Goal: Transaction & Acquisition: Purchase product/service

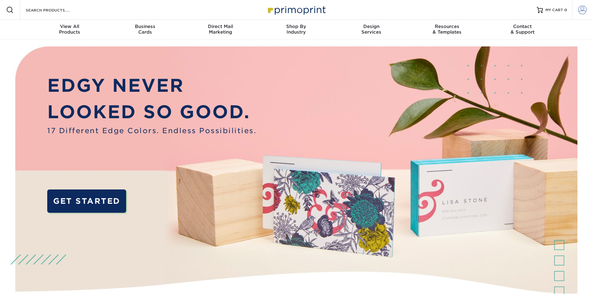
type input "[PERSON_NAME][EMAIL_ADDRESS][DOMAIN_NAME]"
click at [583, 8] on span at bounding box center [582, 10] width 9 height 9
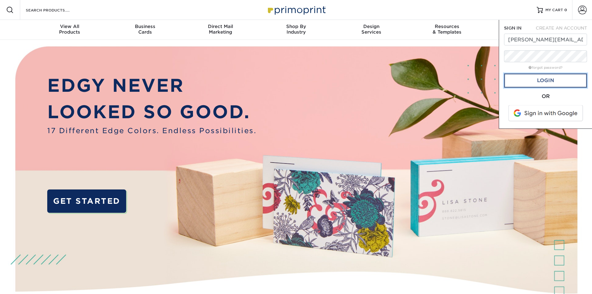
click at [544, 81] on link "Login" at bounding box center [545, 80] width 83 height 14
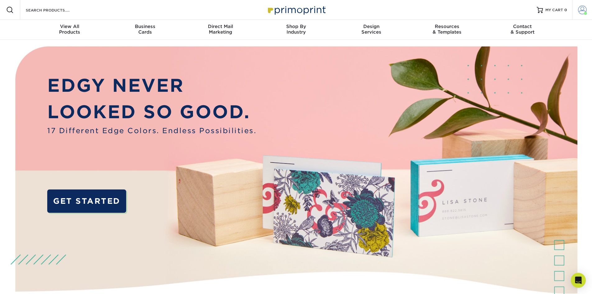
click at [580, 9] on span at bounding box center [582, 10] width 9 height 9
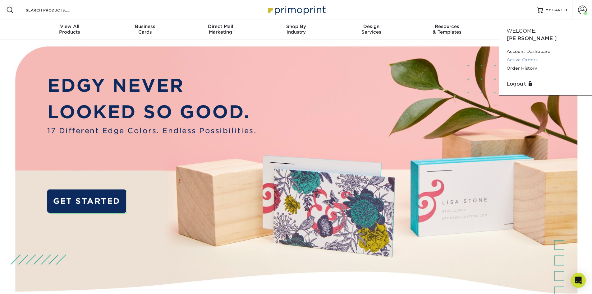
click at [532, 56] on link "Active Orders" at bounding box center [546, 60] width 78 height 8
drag, startPoint x: 532, startPoint y: 50, endPoint x: 535, endPoint y: 60, distance: 10.6
click at [535, 60] on div "Account Dashboard Active Orders Order History" at bounding box center [546, 60] width 78 height 26
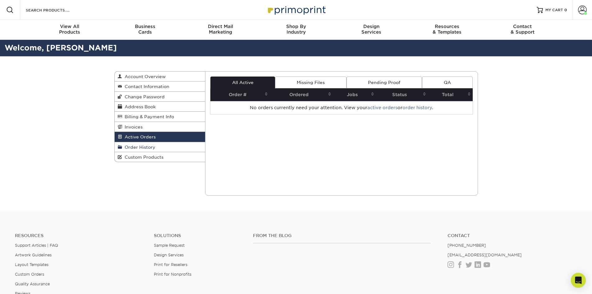
click at [139, 146] on span "Order History" at bounding box center [138, 147] width 33 height 5
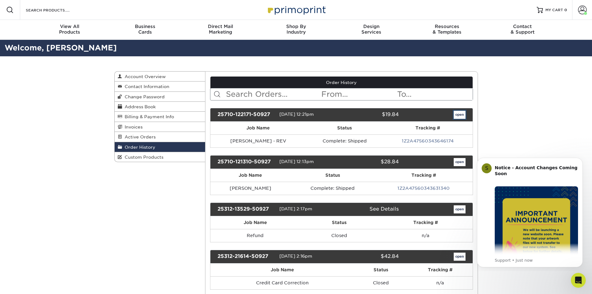
click at [462, 114] on link "open" at bounding box center [460, 115] width 12 height 8
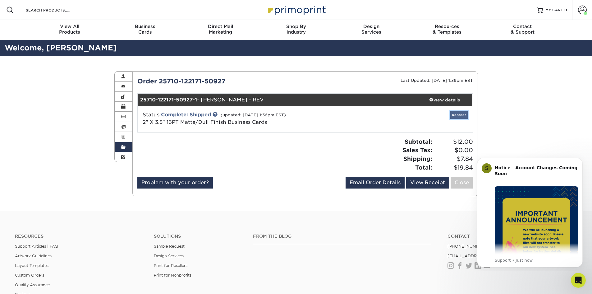
click at [460, 115] on link "Reorder" at bounding box center [459, 115] width 17 height 8
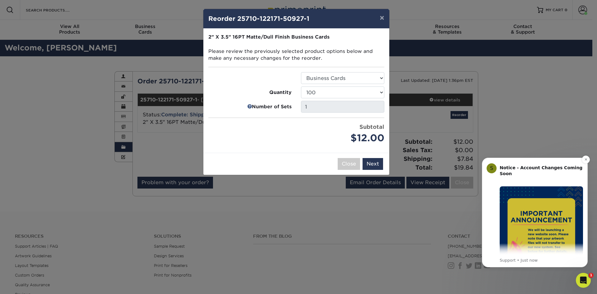
click at [538, 210] on img "Message content" at bounding box center [541, 227] width 83 height 83
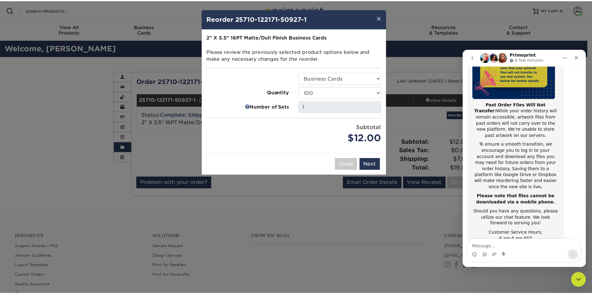
scroll to position [99, 0]
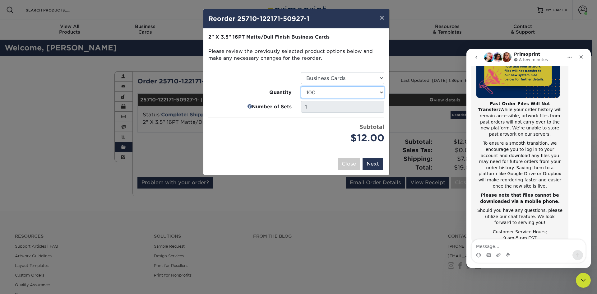
click at [372, 92] on select "100 250 500 1000 2500 5000 7500 10000 15000 20000 25000 30000 35000 40000 45000…" at bounding box center [342, 92] width 83 height 12
click at [301, 86] on select "100 250 500 1000 2500 5000 7500 10000 15000 20000 25000 30000 35000 40000 45000…" at bounding box center [342, 92] width 83 height 12
click at [375, 163] on button "Next" at bounding box center [373, 164] width 21 height 12
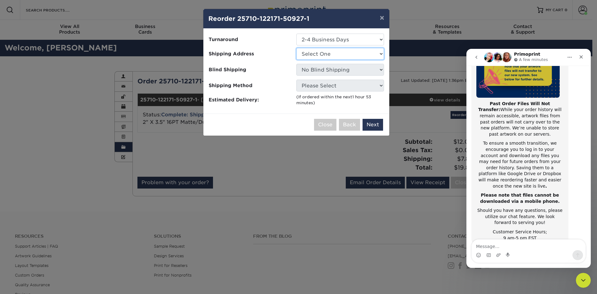
click at [323, 54] on select "Select One work" at bounding box center [340, 54] width 88 height 12
select select "221755"
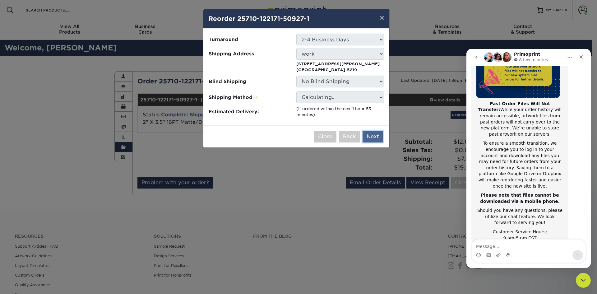
click at [377, 137] on button "Next" at bounding box center [373, 137] width 21 height 12
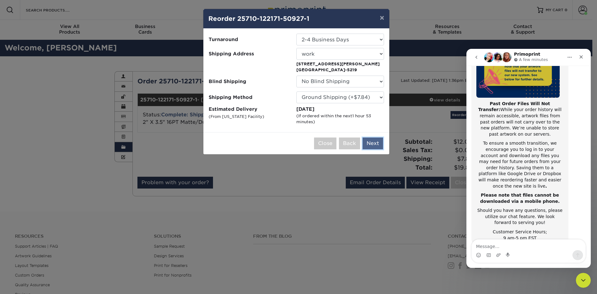
click at [379, 145] on button "Next" at bounding box center [373, 143] width 21 height 12
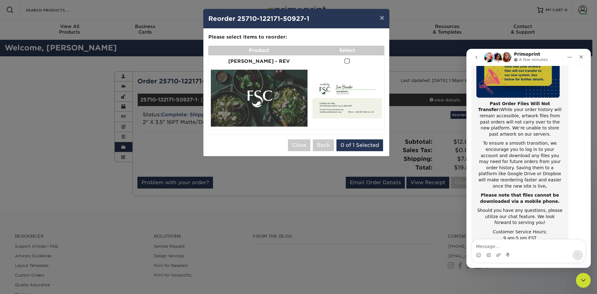
click at [264, 92] on img at bounding box center [259, 98] width 97 height 57
click at [318, 91] on img at bounding box center [347, 98] width 69 height 40
click at [384, 18] on button "×" at bounding box center [382, 17] width 14 height 17
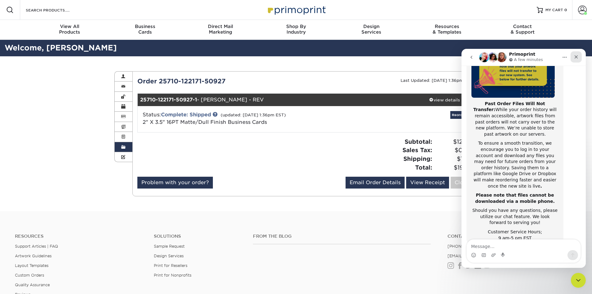
click at [579, 55] on icon "Close" at bounding box center [576, 56] width 5 height 5
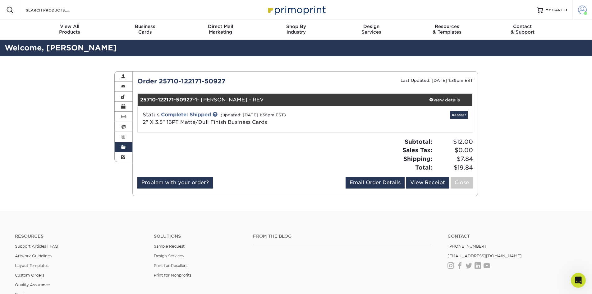
click at [582, 9] on span at bounding box center [582, 10] width 9 height 9
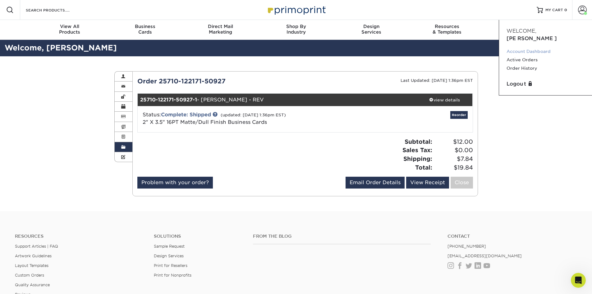
click at [525, 47] on link "Account Dashboard" at bounding box center [546, 51] width 78 height 8
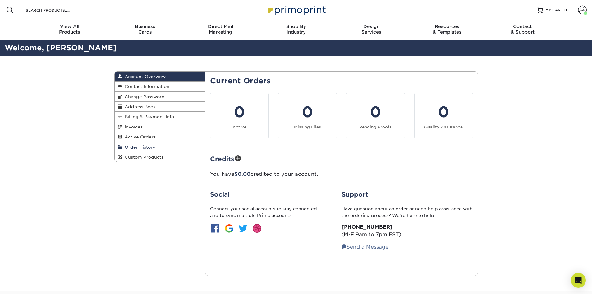
click at [143, 148] on span "Order History" at bounding box center [138, 147] width 33 height 5
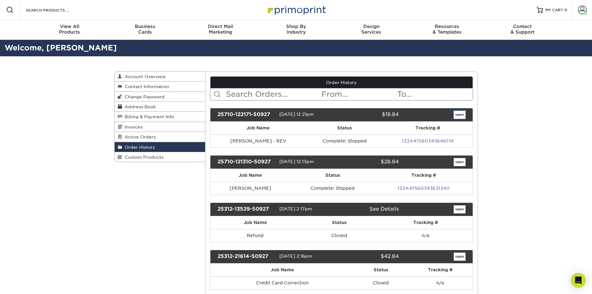
click at [460, 115] on link "open" at bounding box center [460, 115] width 12 height 8
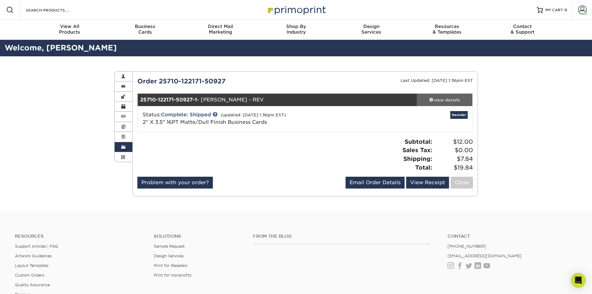
click at [445, 99] on div "view details" at bounding box center [445, 100] width 56 height 6
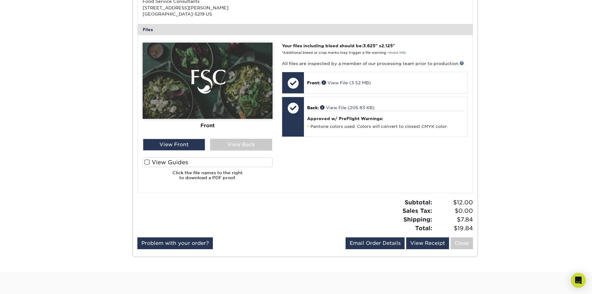
scroll to position [249, 0]
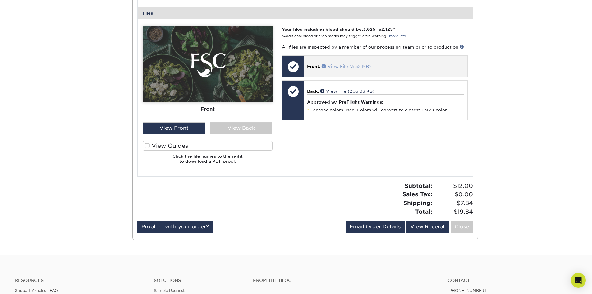
click at [340, 66] on link "View File (3.52 MB)" at bounding box center [346, 66] width 49 height 5
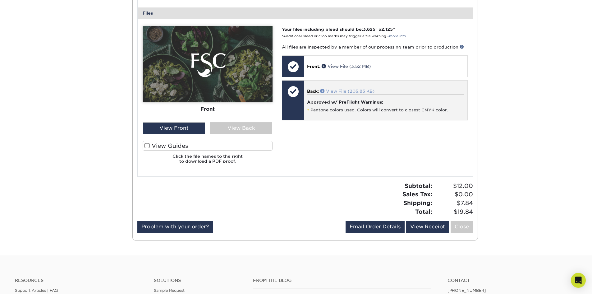
click at [338, 90] on link "View File (205.83 KB)" at bounding box center [347, 91] width 54 height 5
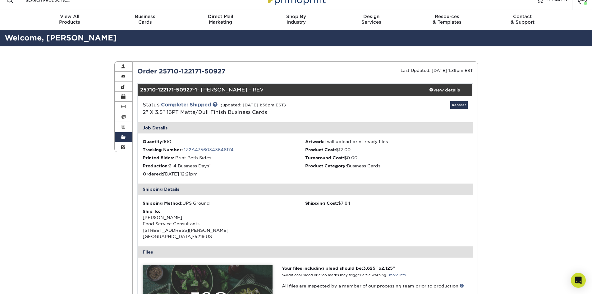
scroll to position [0, 0]
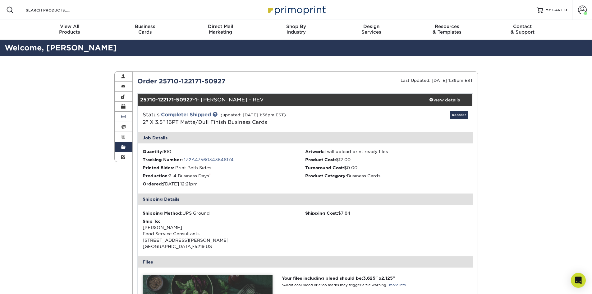
click at [123, 116] on span at bounding box center [123, 116] width 4 height 5
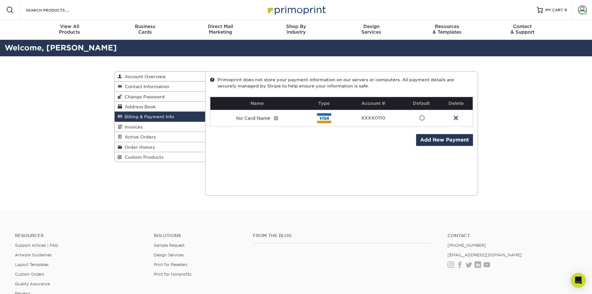
click at [151, 77] on span "Account Overview" at bounding box center [144, 76] width 44 height 5
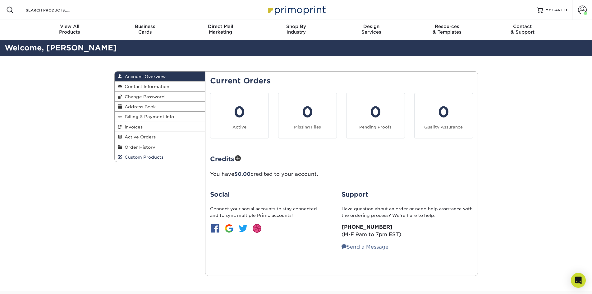
click at [137, 155] on span "Custom Products" at bounding box center [142, 157] width 41 height 5
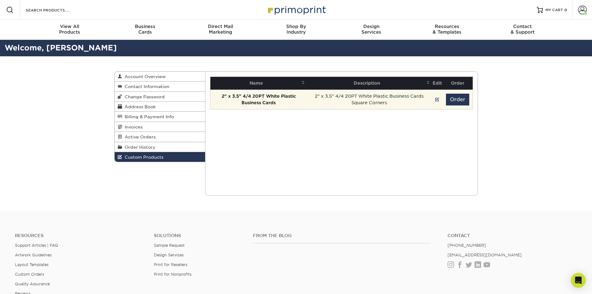
click at [356, 100] on td "2" x 3.5" 4/4 20PT White Plastic Business Cards Square Corners" at bounding box center [369, 100] width 125 height 20
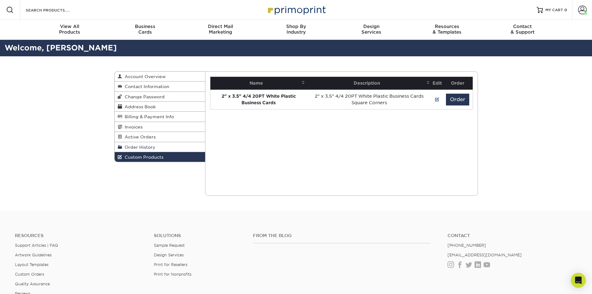
click at [145, 146] on span "Order History" at bounding box center [138, 147] width 33 height 5
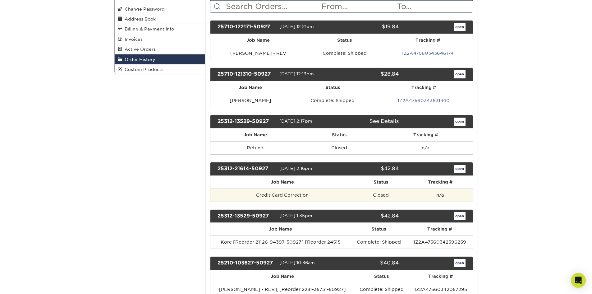
scroll to position [93, 0]
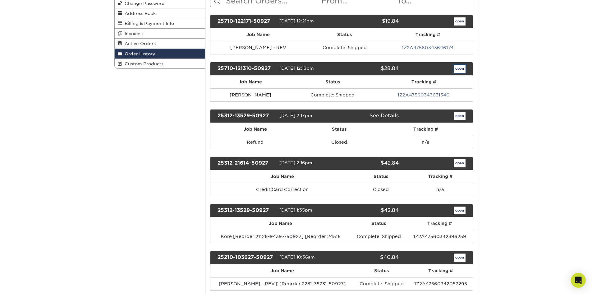
click at [461, 66] on link "open" at bounding box center [460, 69] width 12 height 8
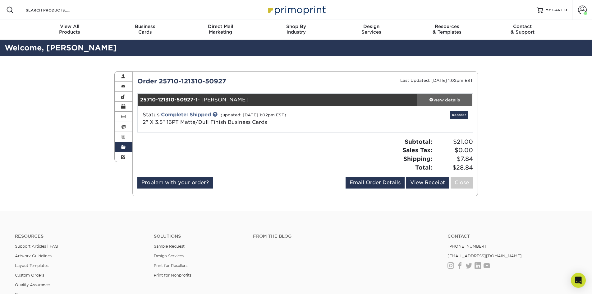
click at [451, 98] on div "view details" at bounding box center [445, 100] width 56 height 6
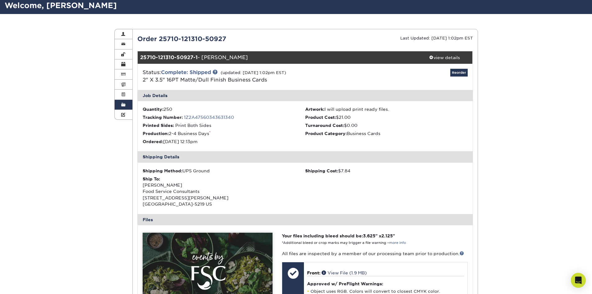
scroll to position [155, 0]
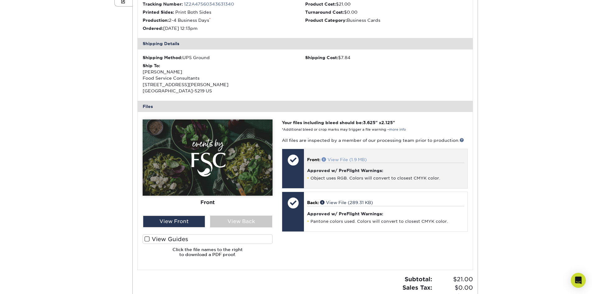
click at [342, 158] on link "View File (1.9 MB)" at bounding box center [344, 159] width 45 height 5
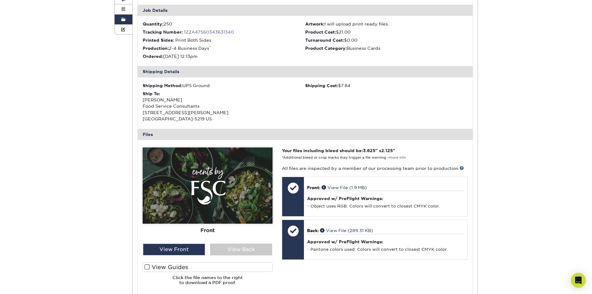
scroll to position [124, 0]
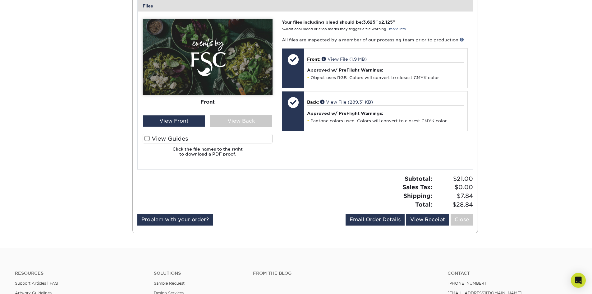
scroll to position [124, 0]
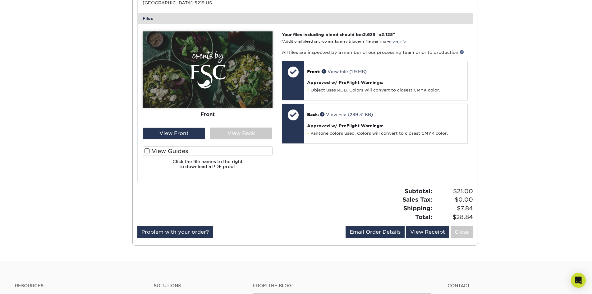
scroll to position [249, 0]
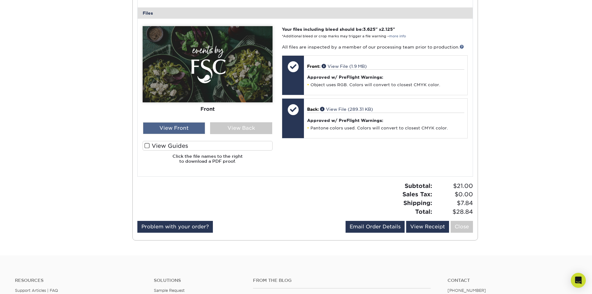
click at [175, 126] on div "View Front" at bounding box center [174, 128] width 62 height 12
click at [169, 128] on div "View Front" at bounding box center [174, 128] width 62 height 12
click at [228, 126] on div "View Back" at bounding box center [241, 128] width 62 height 12
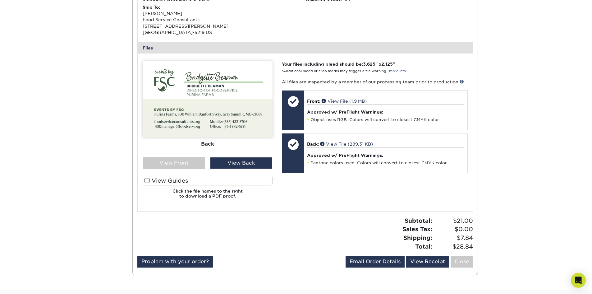
scroll to position [218, 0]
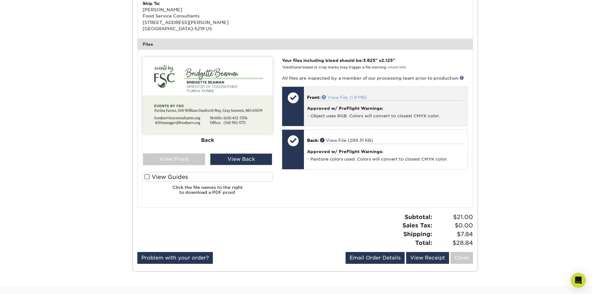
click at [340, 95] on link "View File (1.9 MB)" at bounding box center [344, 97] width 45 height 5
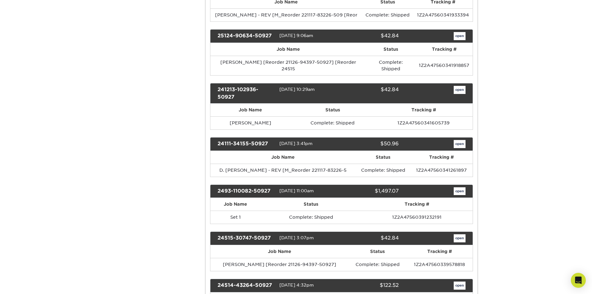
scroll to position [498, 0]
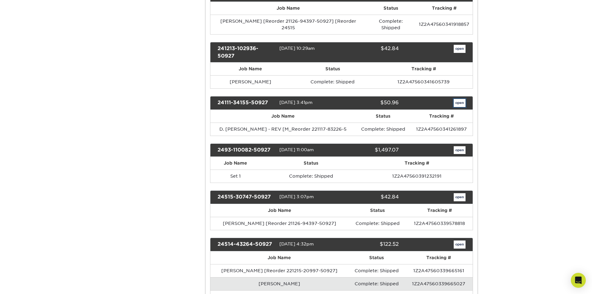
click at [457, 99] on link "open" at bounding box center [460, 103] width 12 height 8
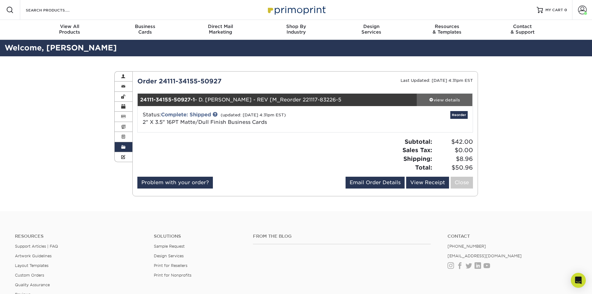
click at [447, 97] on div "view details" at bounding box center [445, 100] width 56 height 6
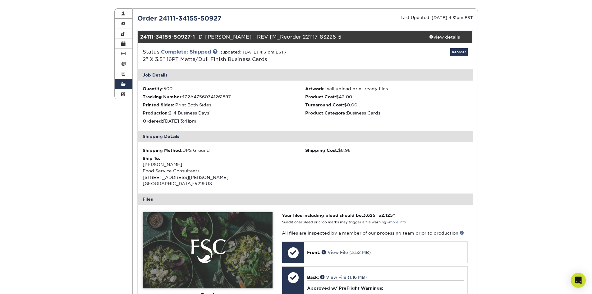
scroll to position [124, 0]
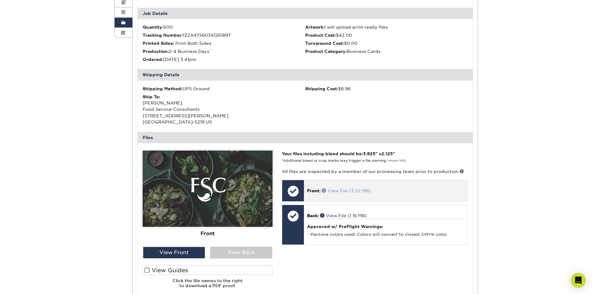
click at [341, 190] on link "View File (3.52 MB)" at bounding box center [346, 190] width 49 height 5
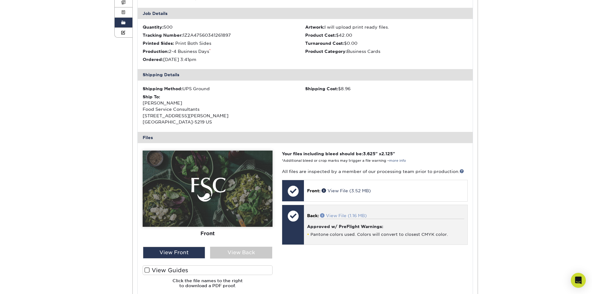
click at [347, 214] on link "View File (1.16 MB)" at bounding box center [343, 215] width 47 height 5
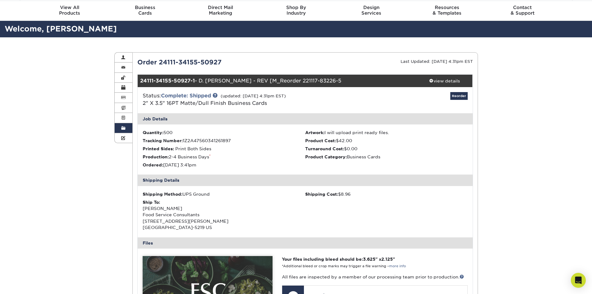
scroll to position [0, 0]
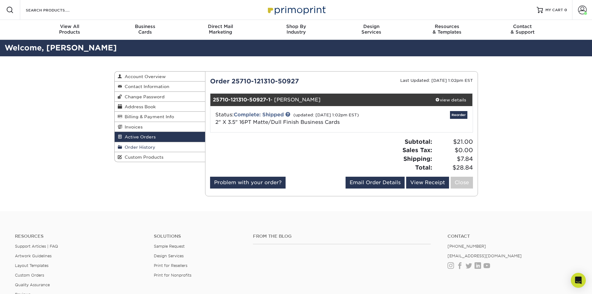
click at [139, 145] on span "Order History" at bounding box center [138, 147] width 33 height 5
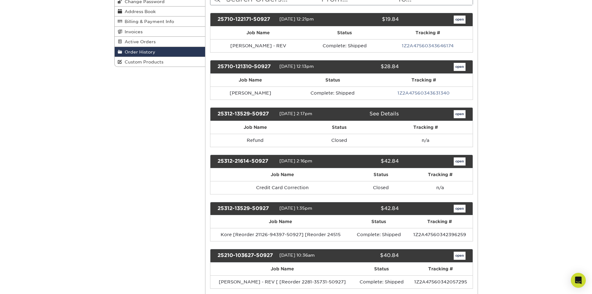
scroll to position [124, 0]
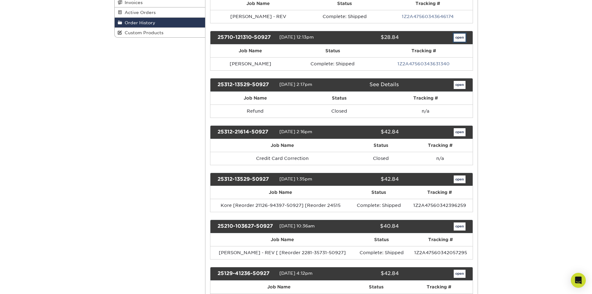
click at [459, 37] on link "open" at bounding box center [460, 38] width 12 height 8
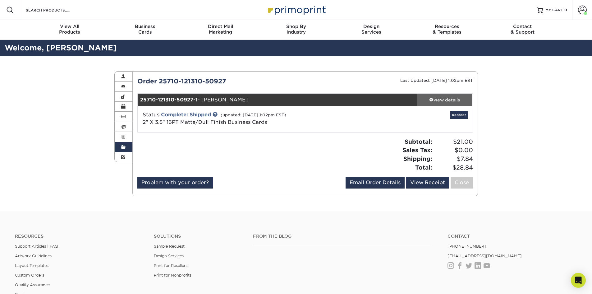
click at [444, 100] on div "view details" at bounding box center [445, 100] width 56 height 6
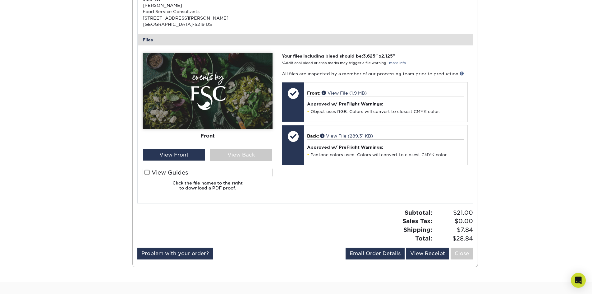
scroll to position [187, 0]
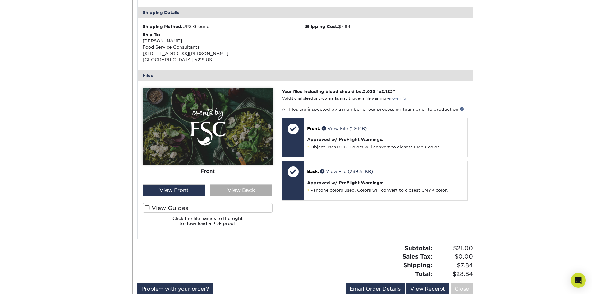
click at [244, 190] on div "View Back" at bounding box center [241, 190] width 62 height 12
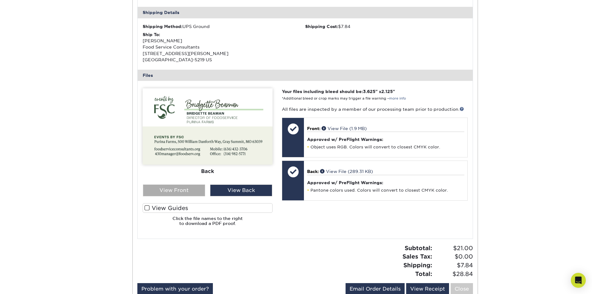
click at [172, 191] on div "View Front" at bounding box center [174, 190] width 62 height 12
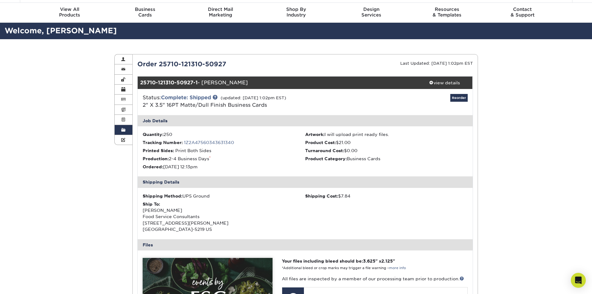
scroll to position [0, 0]
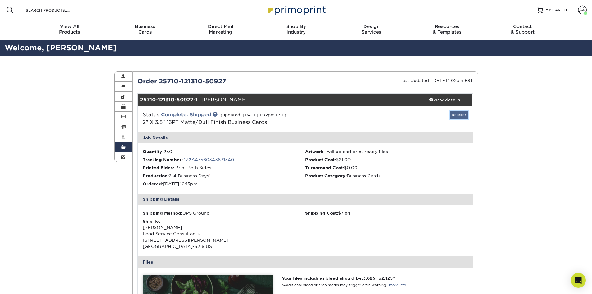
click at [462, 114] on link "Reorder" at bounding box center [459, 115] width 17 height 8
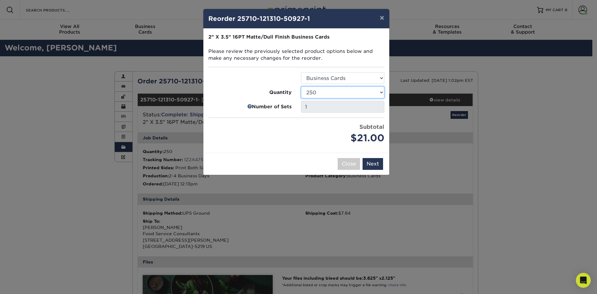
click at [379, 91] on select "100 250 500 1000 2500 5000 7500 10000 15000 20000 25000 30000 35000 40000 45000…" at bounding box center [342, 92] width 83 height 12
select select "8a3a0fd1-38ae-49a0-8736-3fedadc3dc93"
click at [301, 86] on select "100 250 500 1000 2500 5000 7500 10000 15000 20000 25000 30000 35000 40000 45000…" at bounding box center [342, 92] width 83 height 12
click at [374, 160] on button "Next" at bounding box center [373, 164] width 21 height 12
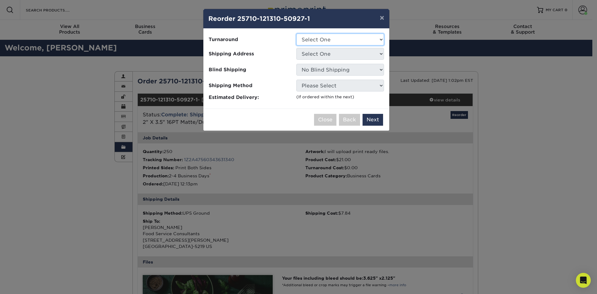
click at [328, 38] on select "Select One 2-4 Business Days 2 Day Next Business Day" at bounding box center [340, 40] width 88 height 12
select select "47dbf4b1-3bfd-4687-b793-fcd3ee179f06"
click at [296, 34] on select "Select One 2-4 Business Days 2 Day Next Business Day" at bounding box center [340, 40] width 88 height 12
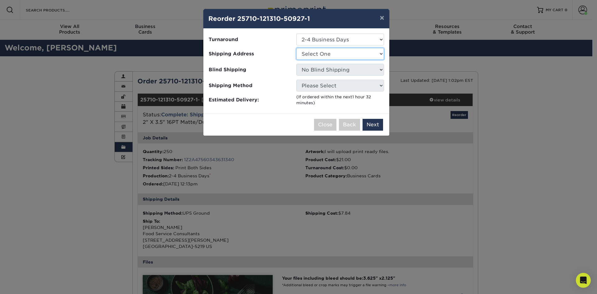
click at [325, 54] on select "Select One work" at bounding box center [340, 54] width 88 height 12
select select "221755"
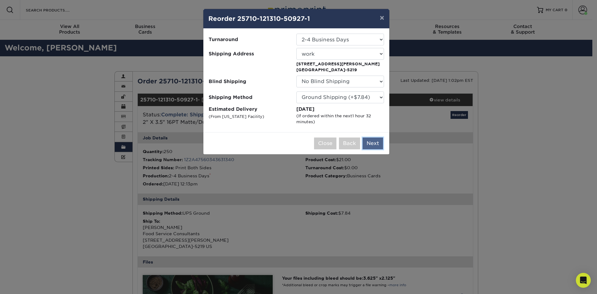
click at [376, 144] on button "Next" at bounding box center [373, 143] width 21 height 12
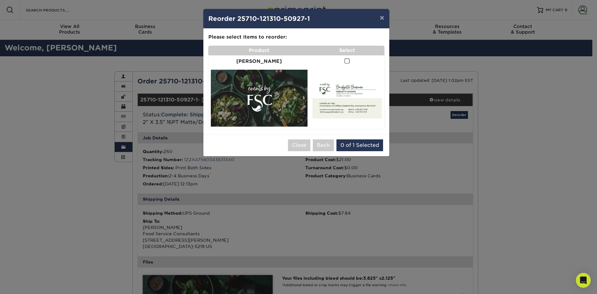
click at [345, 61] on span at bounding box center [347, 61] width 5 height 6
click at [0, 0] on input "checkbox" at bounding box center [0, 0] width 0 height 0
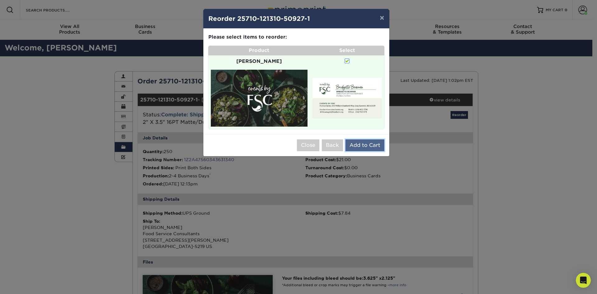
click at [364, 141] on button "Add to Cart" at bounding box center [365, 145] width 39 height 12
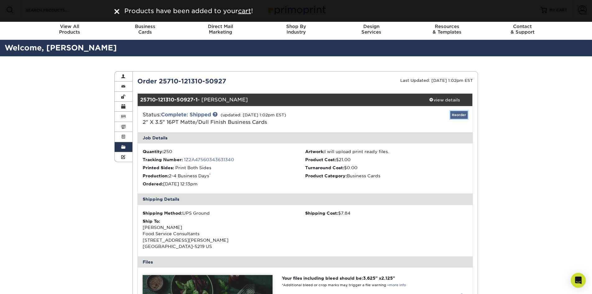
click at [460, 114] on link "Reorder" at bounding box center [459, 115] width 17 height 8
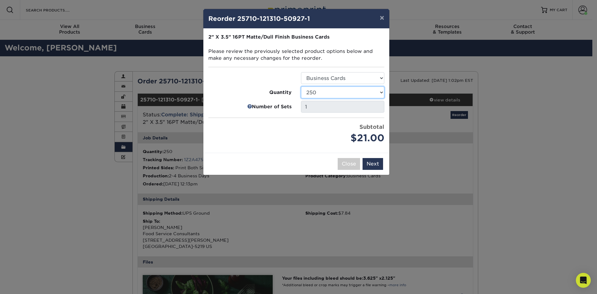
click at [336, 91] on select "100 250 500 1000 2500 5000 7500 10000 15000 20000 25000 30000 35000 40000 45000…" at bounding box center [342, 92] width 83 height 12
select select "8a3a0fd1-38ae-49a0-8736-3fedadc3dc93"
click at [301, 86] on select "100 250 500 1000 2500 5000 7500 10000 15000 20000 25000 30000 35000 40000 45000…" at bounding box center [342, 92] width 83 height 12
click at [376, 162] on button "Next" at bounding box center [373, 164] width 21 height 12
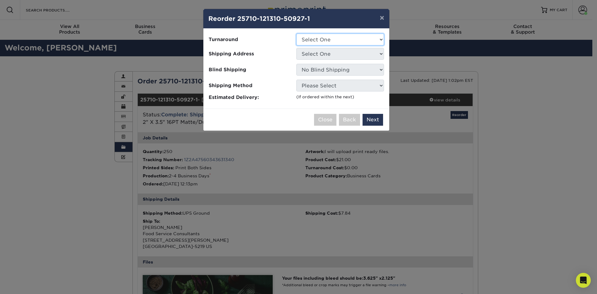
click at [314, 40] on select "Select One 2-4 Business Days 2 Day Next Business Day" at bounding box center [340, 40] width 88 height 12
select select "47dbf4b1-3bfd-4687-b793-fcd3ee179f06"
click at [296, 34] on select "Select One 2-4 Business Days 2 Day Next Business Day" at bounding box center [340, 40] width 88 height 12
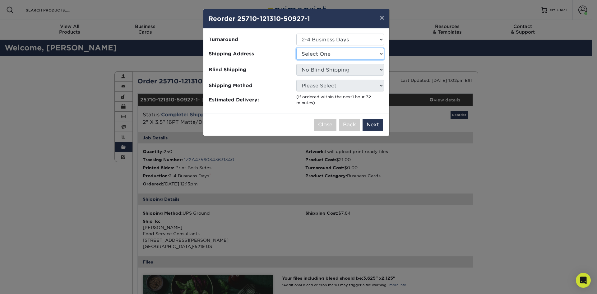
click at [327, 52] on select "Select One work" at bounding box center [340, 54] width 88 height 12
select select "221755"
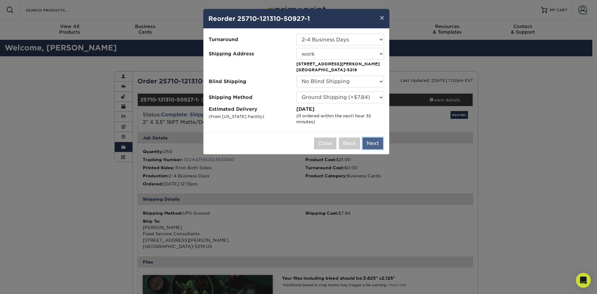
click at [375, 139] on button "Next" at bounding box center [373, 143] width 21 height 12
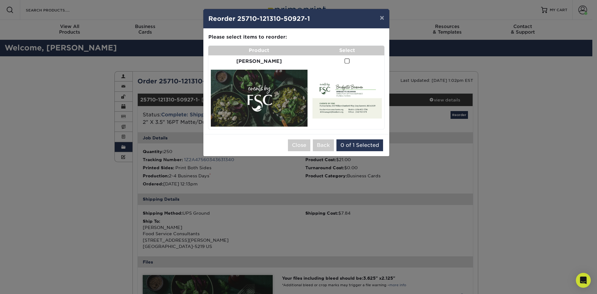
click at [345, 61] on span at bounding box center [347, 61] width 5 height 6
click at [0, 0] on input "checkbox" at bounding box center [0, 0] width 0 height 0
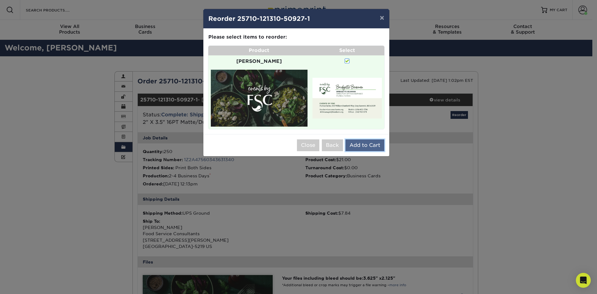
click at [365, 139] on button "Add to Cart" at bounding box center [365, 145] width 39 height 12
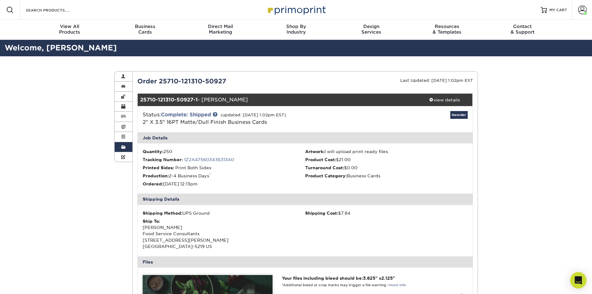
click at [583, 279] on div "Open Intercom Messenger" at bounding box center [579, 280] width 16 height 16
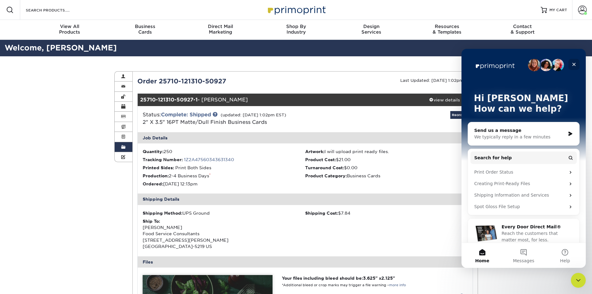
click at [574, 61] on div "Close" at bounding box center [574, 64] width 11 height 11
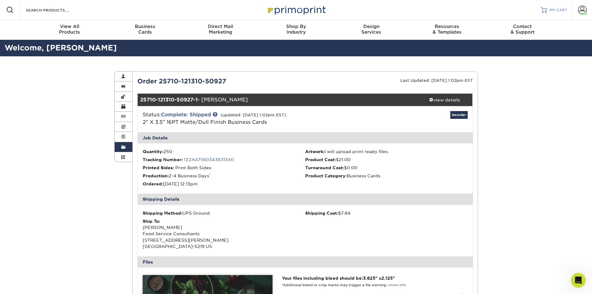
click at [557, 10] on span "MY CART" at bounding box center [559, 9] width 18 height 5
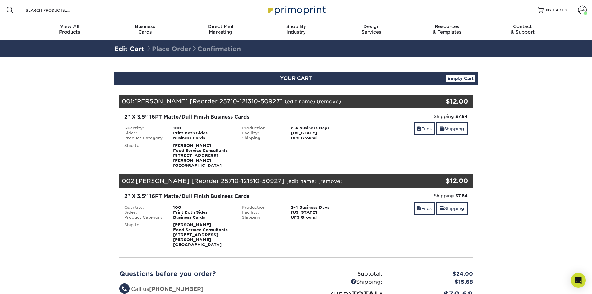
click at [296, 100] on link "(edit name)" at bounding box center [300, 102] width 30 height 6
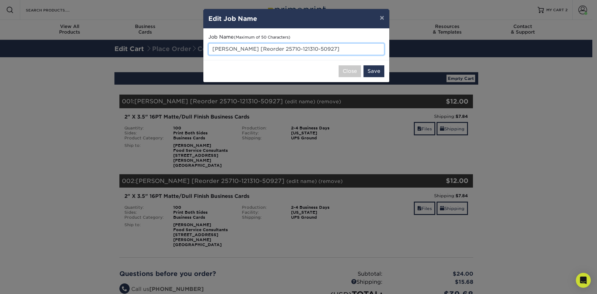
drag, startPoint x: 261, startPoint y: 49, endPoint x: 203, endPoint y: 52, distance: 57.9
click at [203, 52] on div "× Edit Job Name Job Name (Maximum of 50 Characters) [PERSON_NAME] [Reorder 2571…" at bounding box center [296, 46] width 187 height 74
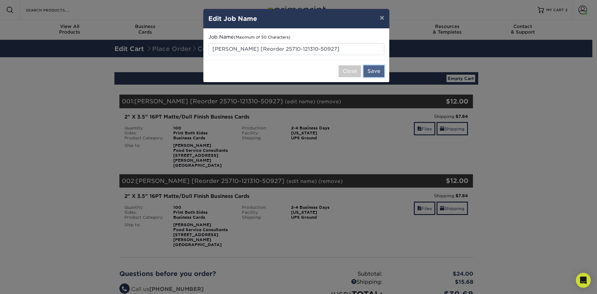
click at [376, 72] on button "Save" at bounding box center [374, 71] width 21 height 12
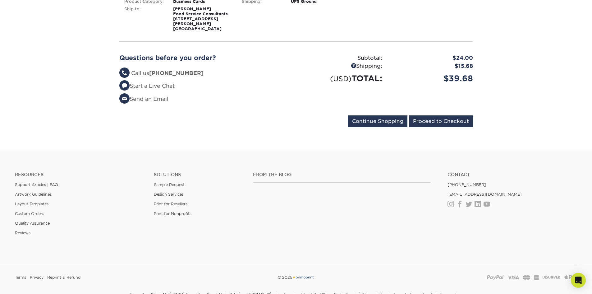
scroll to position [218, 0]
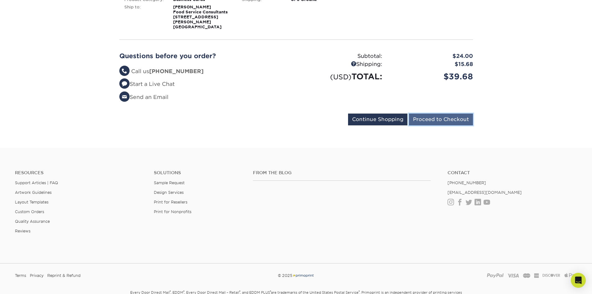
click at [440, 114] on input "Proceed to Checkout" at bounding box center [441, 120] width 64 height 12
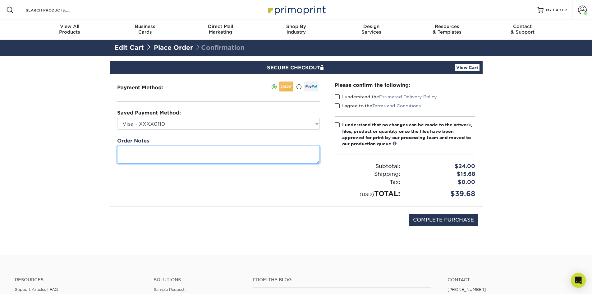
click at [126, 151] on textarea at bounding box center [218, 155] width 203 height 18
drag, startPoint x: 163, startPoint y: 152, endPoint x: 104, endPoint y: 151, distance: 59.1
click at [104, 151] on section "SECURE CHECKOUT View Cart Payment Method: Saved Payment Method:" at bounding box center [296, 155] width 592 height 199
paste textarea "[PERSON_NAME] Director of Culinary Operations [PERSON_NAME][EMAIL_ADDRESS][DOMA…"
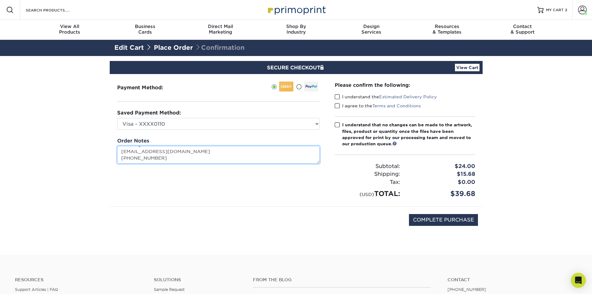
click at [180, 156] on textarea "[PERSON_NAME] Director of Culinary Operations [PERSON_NAME][EMAIL_ADDRESS][DOMA…" at bounding box center [218, 155] width 203 height 18
click at [144, 148] on textarea "[PERSON_NAME] Director of Culinary Operations [PERSON_NAME][EMAIL_ADDRESS][DOMA…" at bounding box center [218, 155] width 203 height 18
type textarea "[PERSON_NAME] Director of Culinary Operations [PERSON_NAME][EMAIL_ADDRESS][DOMA…"
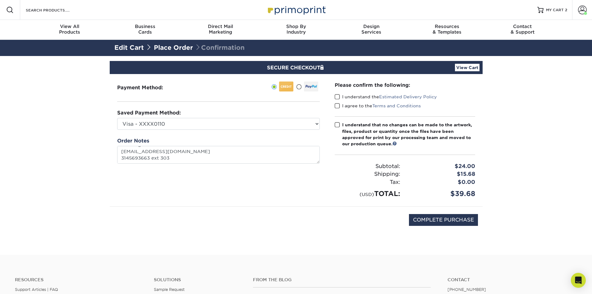
click at [339, 97] on span at bounding box center [337, 97] width 5 height 6
click at [0, 0] on input "I understand the Estimated Delivery Policy" at bounding box center [0, 0] width 0 height 0
click at [340, 104] on span at bounding box center [337, 106] width 5 height 6
click at [0, 0] on input "I agree to the Terms and Conditions" at bounding box center [0, 0] width 0 height 0
click at [338, 123] on span at bounding box center [337, 125] width 5 height 6
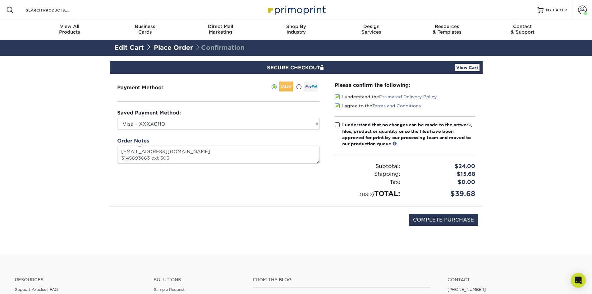
click at [0, 0] on input "I understand that no changes can be made to the artwork, files, product or quan…" at bounding box center [0, 0] width 0 height 0
click at [464, 67] on link "View Cart" at bounding box center [467, 67] width 25 height 7
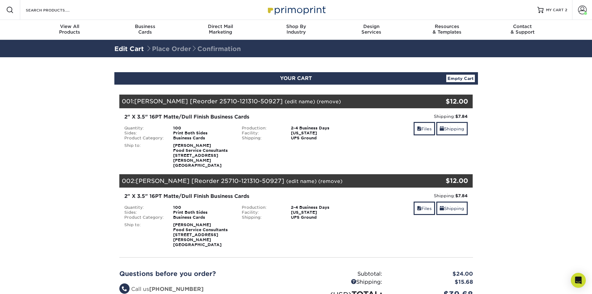
click at [179, 130] on div "100" at bounding box center [203, 128] width 69 height 5
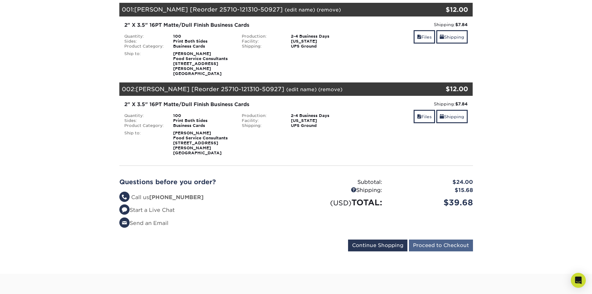
scroll to position [93, 0]
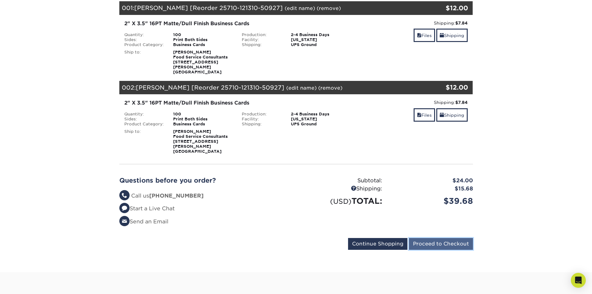
click at [450, 238] on input "Proceed to Checkout" at bounding box center [441, 244] width 64 height 12
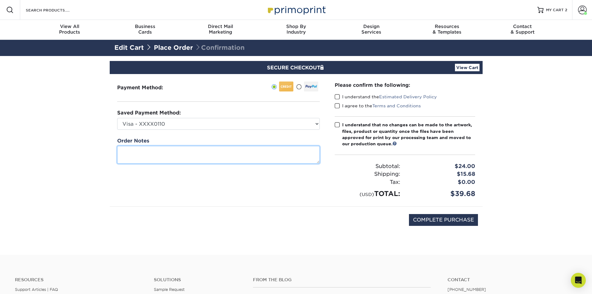
click at [134, 153] on textarea at bounding box center [218, 155] width 203 height 18
paste textarea "[PERSON_NAME] Director of Culinary Operations [PERSON_NAME][EMAIL_ADDRESS][DOMA…"
click at [148, 150] on textarea "[PERSON_NAME] Director of Culinary Operations [PERSON_NAME][EMAIL_ADDRESS][DOMA…" at bounding box center [218, 155] width 203 height 18
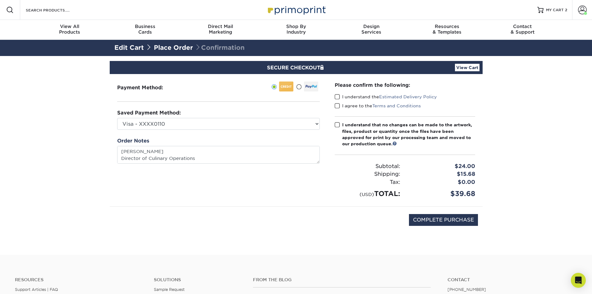
type textarea "[PERSON_NAME] Director of Culinary Operations [PERSON_NAME][EMAIL_ADDRESS][DOMA…"
click at [337, 96] on span at bounding box center [337, 97] width 5 height 6
click at [0, 0] on input "I understand the Estimated Delivery Policy" at bounding box center [0, 0] width 0 height 0
click at [338, 106] on span at bounding box center [337, 106] width 5 height 6
click at [0, 0] on input "I agree to the Terms and Conditions" at bounding box center [0, 0] width 0 height 0
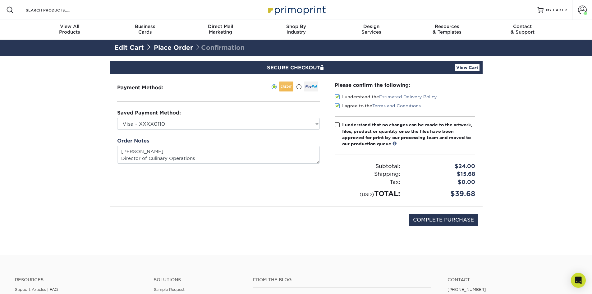
click at [338, 124] on span at bounding box center [337, 125] width 5 height 6
click at [0, 0] on input "I understand that no changes can be made to the artwork, files, product or quan…" at bounding box center [0, 0] width 0 height 0
click at [446, 220] on input "COMPLETE PURCHASE" at bounding box center [443, 220] width 69 height 12
type input "PROCESSING, PLEASE WAIT..."
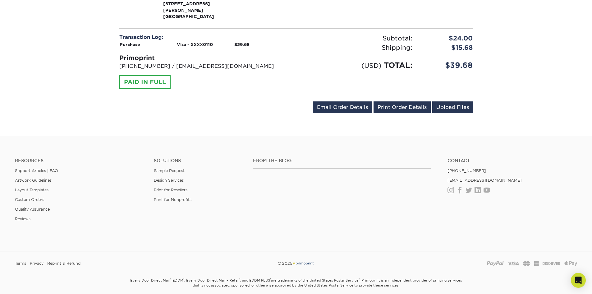
scroll to position [353, 0]
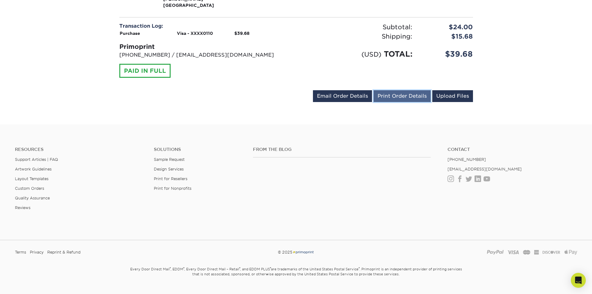
click at [406, 90] on link "Print Order Details" at bounding box center [402, 96] width 57 height 12
